Goal: Task Accomplishment & Management: Use online tool/utility

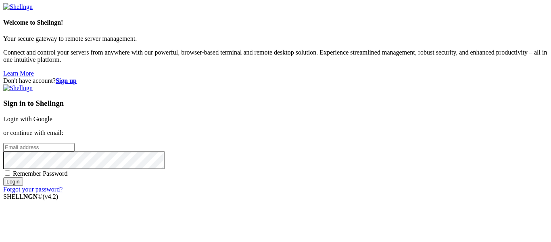
click at [52, 115] on link "Login with Google" at bounding box center [27, 118] width 49 height 7
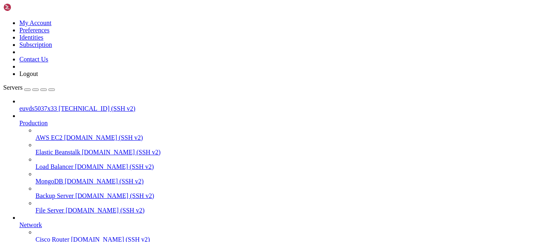
click at [59, 105] on span "[TECHNICAL_ID] (SSH v2)" at bounding box center [97, 108] width 77 height 7
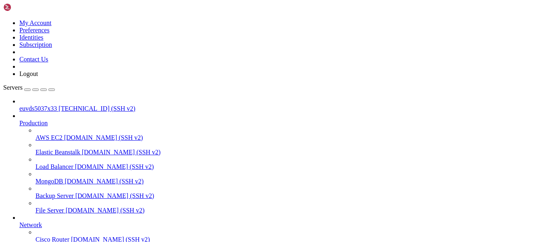
click at [57, 105] on span "euvds5037x33" at bounding box center [38, 108] width 38 height 7
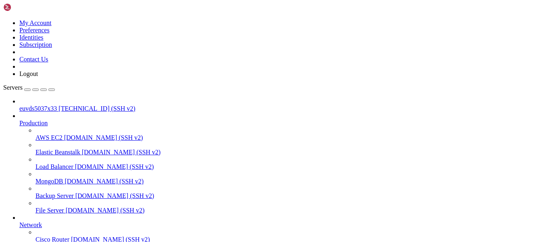
drag, startPoint x: 313, startPoint y: 118, endPoint x: 212, endPoint y: 80, distance: 107.6
